Goal: Information Seeking & Learning: Understand process/instructions

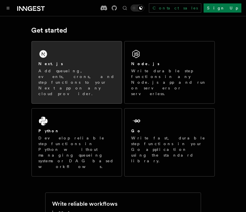
click at [86, 46] on div "Next.js Add queueing, events, crons, and step functions to your Next app on any…" at bounding box center [77, 73] width 90 height 62
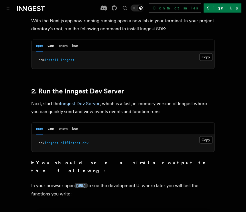
scroll to position [359, 0]
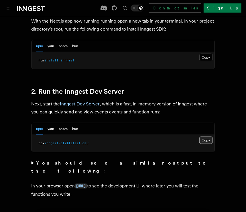
click at [207, 137] on button "Copy Copied" at bounding box center [205, 140] width 13 height 7
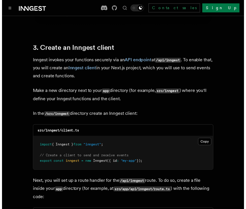
scroll to position [661, 0]
